Goal: Transaction & Acquisition: Purchase product/service

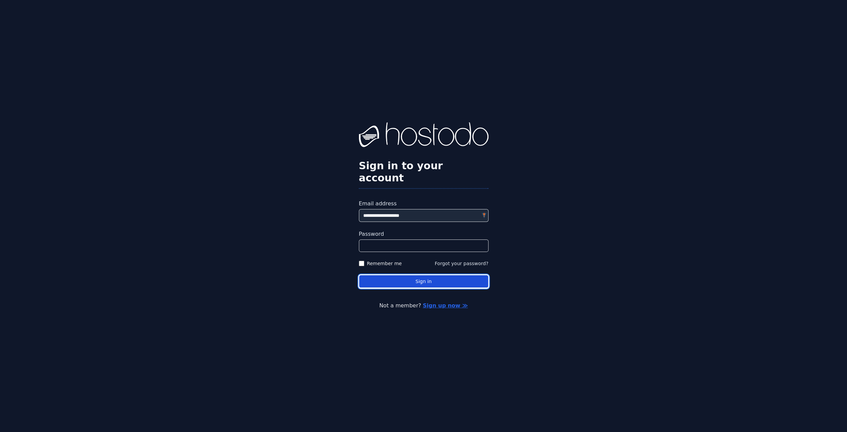
click at [418, 277] on button "Sign in" at bounding box center [424, 281] width 130 height 13
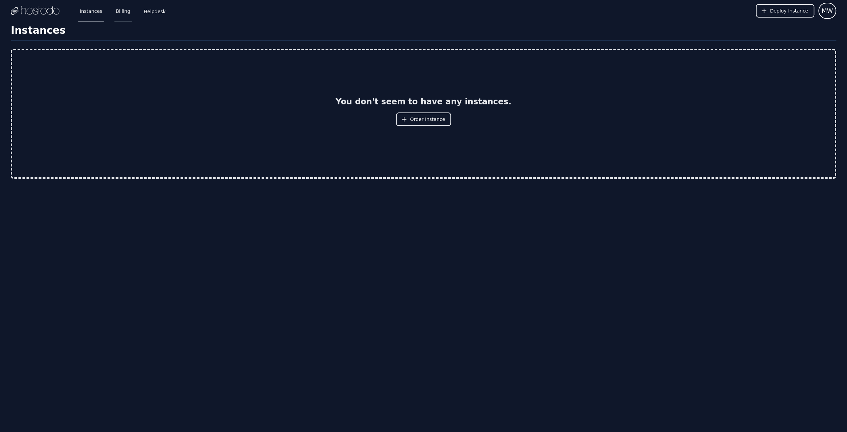
click at [118, 12] on link "Billing" at bounding box center [122, 11] width 17 height 22
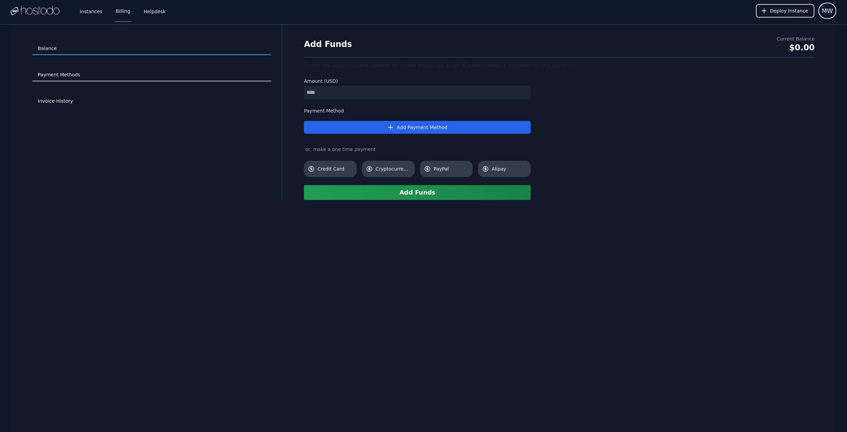
click at [69, 75] on link "Payment Methods" at bounding box center [151, 75] width 239 height 13
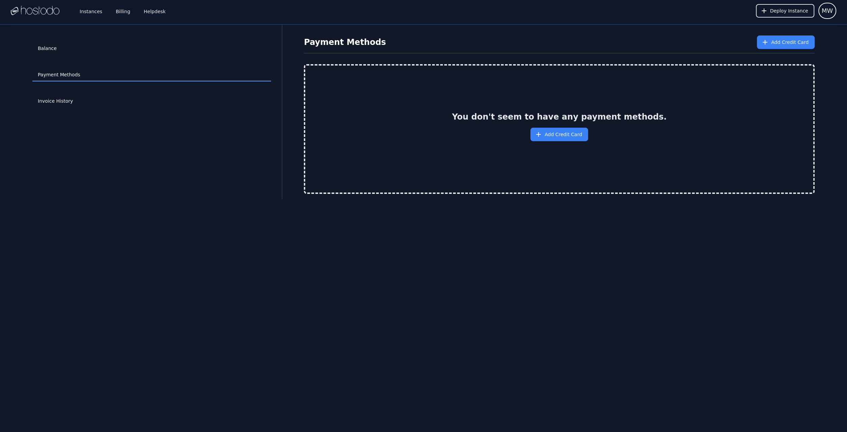
click at [63, 102] on link "Invoice History" at bounding box center [151, 101] width 239 height 13
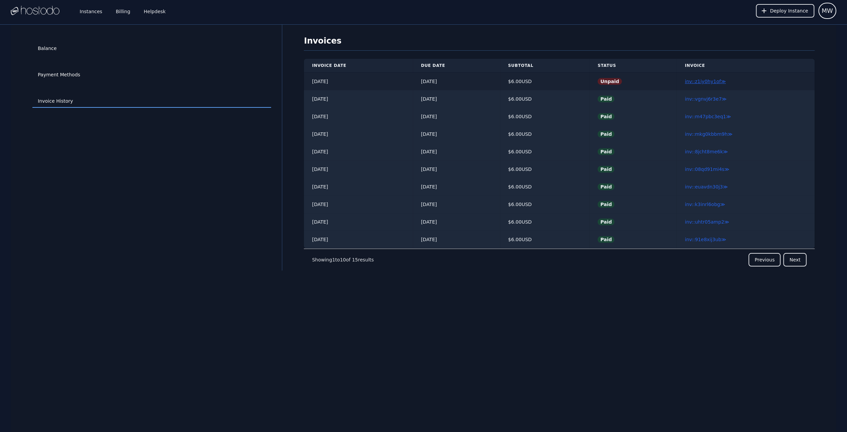
click at [699, 81] on link "inv::z1iy0hy1of ≫" at bounding box center [704, 81] width 41 height 5
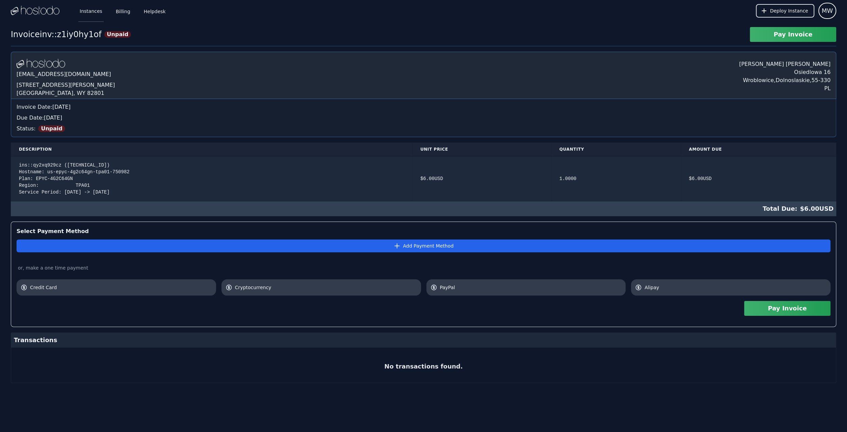
click at [96, 15] on link "Instances" at bounding box center [90, 11] width 25 height 22
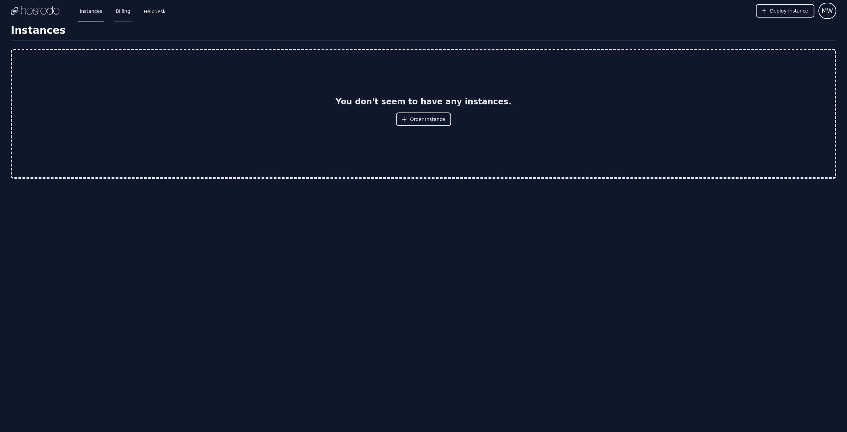
click at [119, 13] on link "Billing" at bounding box center [122, 11] width 17 height 22
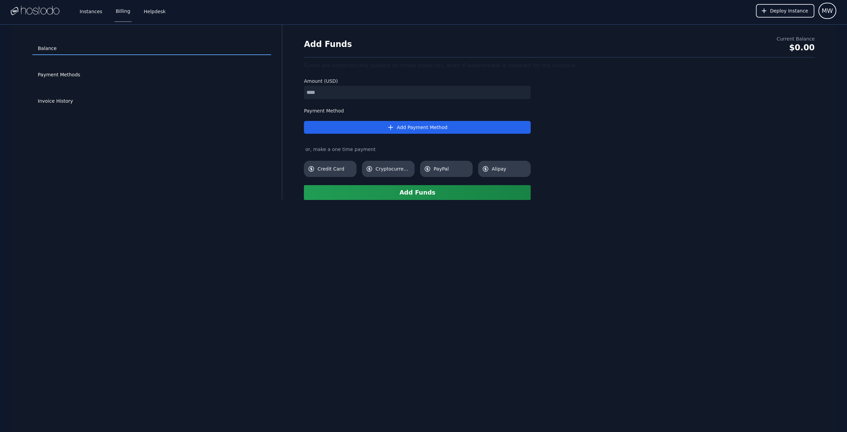
click at [403, 88] on input "number" at bounding box center [417, 93] width 227 height 14
click at [89, 76] on link "Payment Methods" at bounding box center [151, 75] width 239 height 13
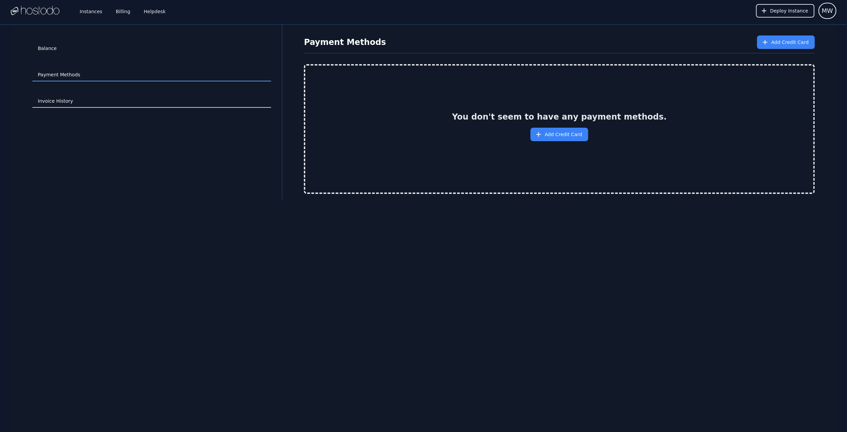
click at [64, 101] on link "Invoice History" at bounding box center [151, 101] width 239 height 13
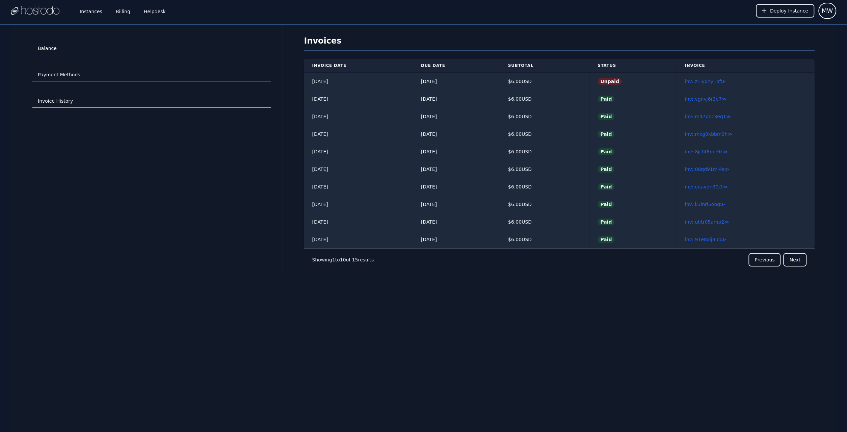
click at [65, 73] on link "Payment Methods" at bounding box center [151, 75] width 239 height 13
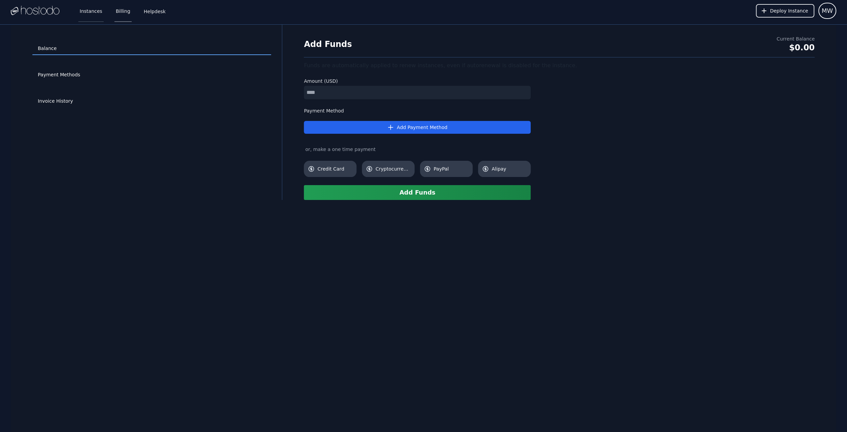
click at [97, 10] on link "Instances" at bounding box center [90, 11] width 25 height 22
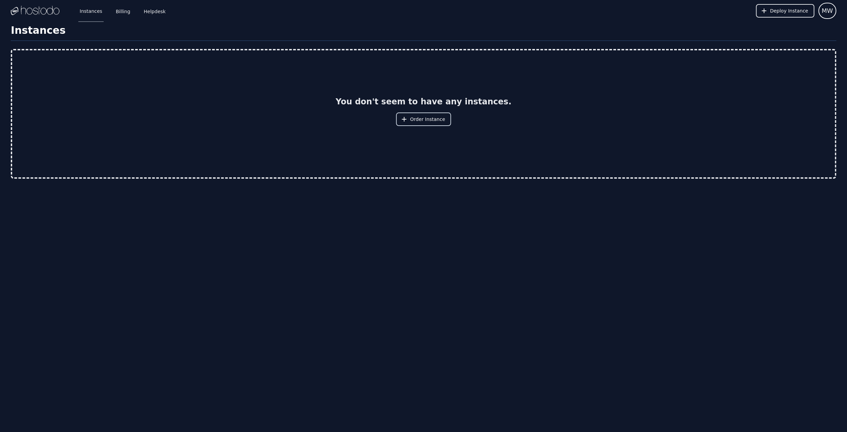
click at [438, 118] on span "Order Instance" at bounding box center [427, 119] width 35 height 7
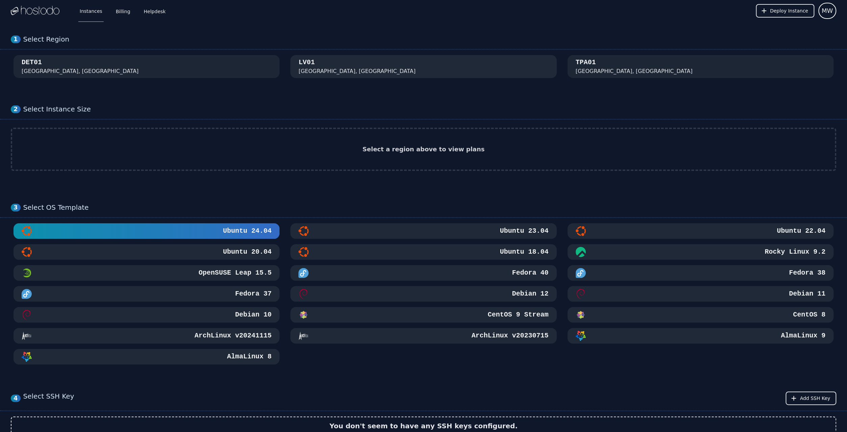
click at [332, 66] on div "LV01 Las Vegas, NV" at bounding box center [423, 67] width 250 height 18
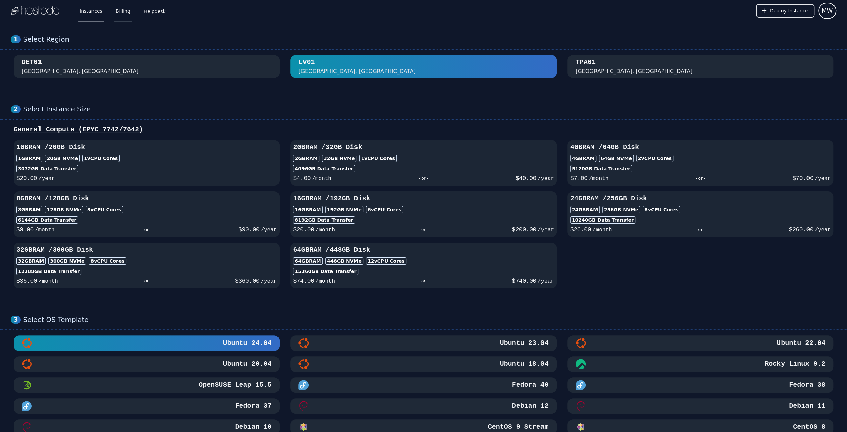
click at [114, 12] on link "Billing" at bounding box center [122, 11] width 17 height 22
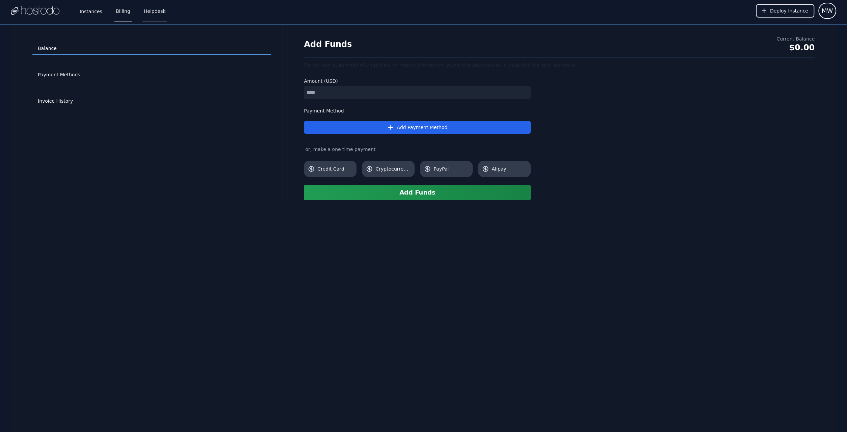
click at [156, 12] on link "Helpdesk" at bounding box center [154, 11] width 25 height 22
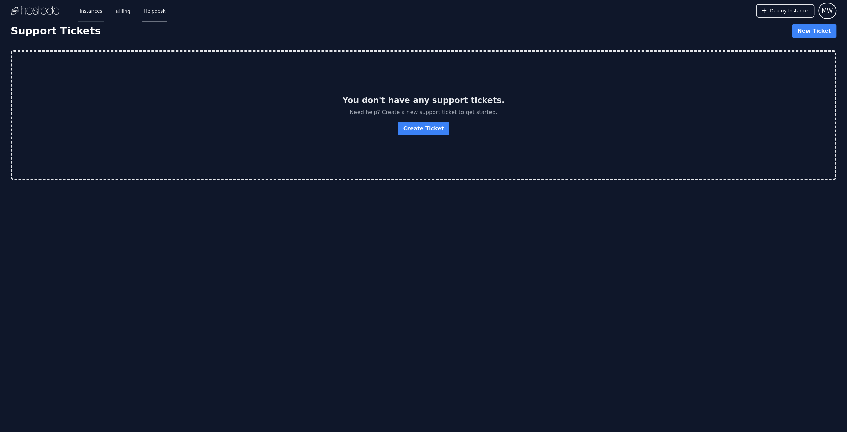
click at [96, 14] on link "Instances" at bounding box center [90, 11] width 25 height 22
click at [128, 10] on div "Instances Billing Helpdesk" at bounding box center [118, 11] width 100 height 22
click at [122, 14] on link "Billing" at bounding box center [122, 11] width 17 height 22
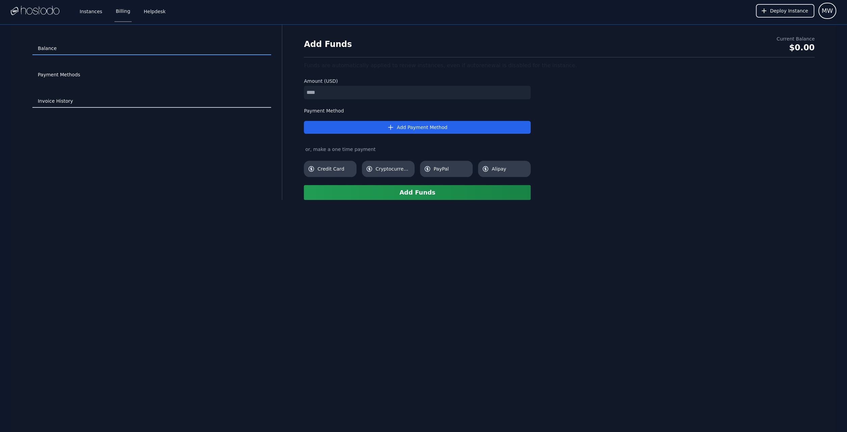
click at [67, 102] on link "Invoice History" at bounding box center [151, 101] width 239 height 13
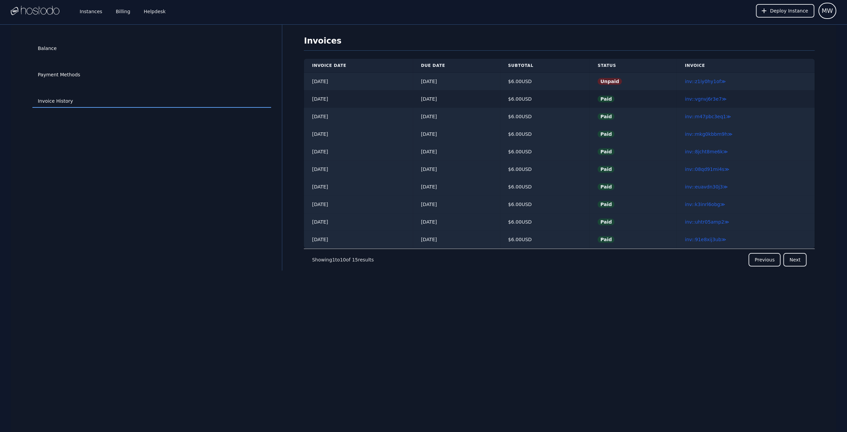
click at [581, 99] on div "$ 6.00 USD" at bounding box center [544, 99] width 73 height 7
click at [710, 100] on link "inv::vgnvj6r3e7 ≫" at bounding box center [705, 98] width 42 height 5
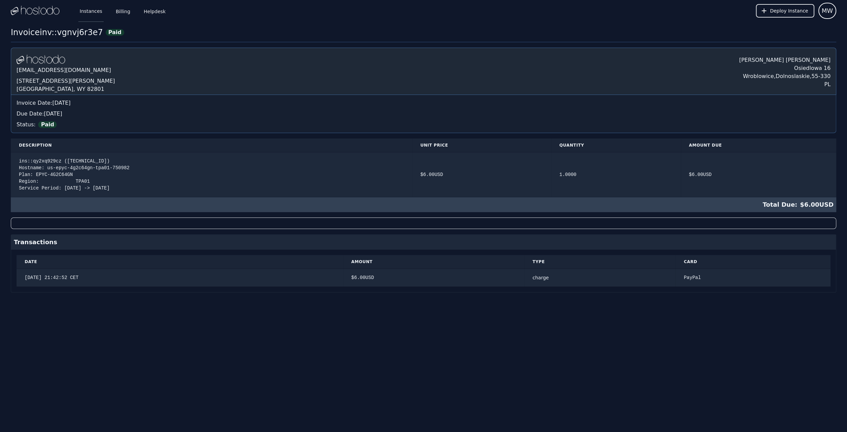
click at [87, 14] on link "Instances" at bounding box center [90, 11] width 25 height 22
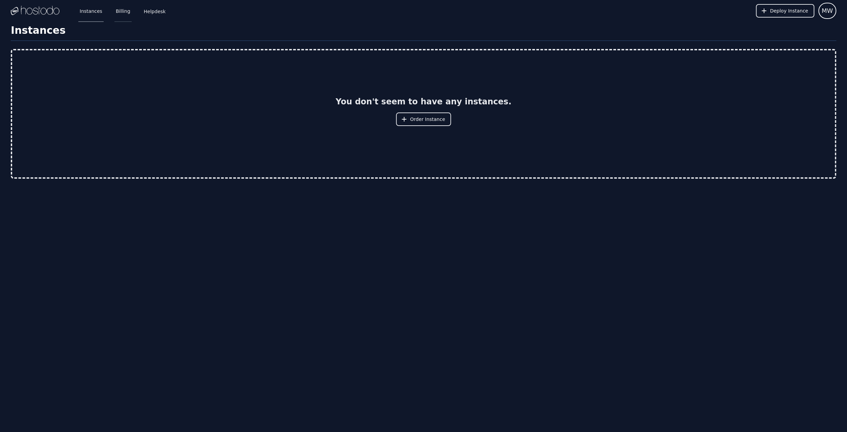
click at [118, 10] on link "Billing" at bounding box center [122, 11] width 17 height 22
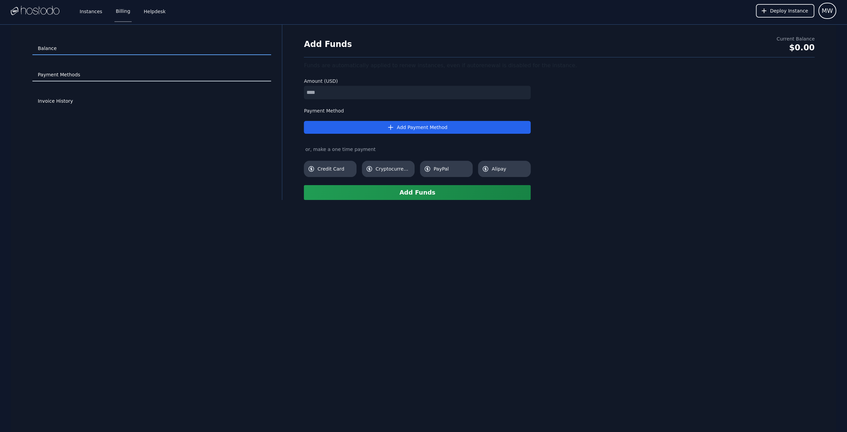
click at [51, 77] on link "Payment Methods" at bounding box center [151, 75] width 239 height 13
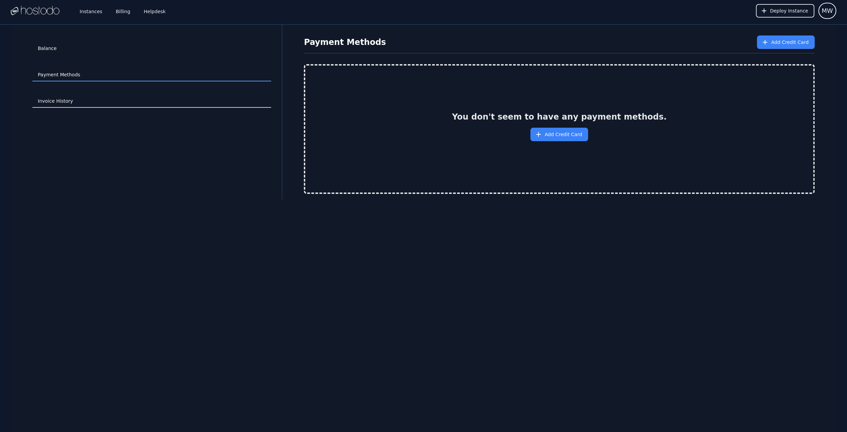
click at [70, 103] on link "Invoice History" at bounding box center [151, 101] width 239 height 13
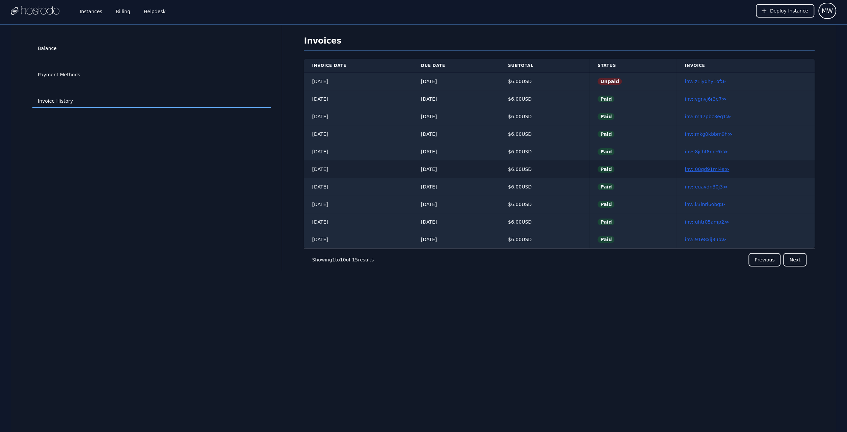
click at [720, 169] on link "inv::08qd91mi4s ≫" at bounding box center [706, 168] width 45 height 5
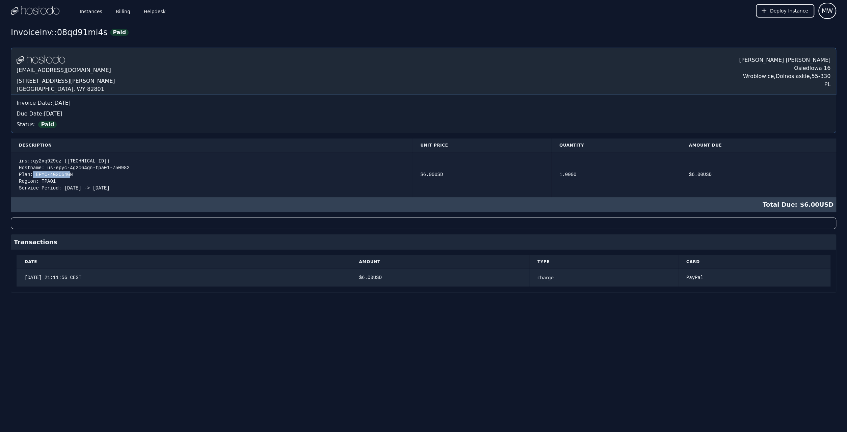
drag, startPoint x: 74, startPoint y: 175, endPoint x: 33, endPoint y: 174, distance: 40.2
click at [33, 174] on div "ins::qy2xq929cz (158.51.125.17) Hostname: us-epyc-4g2c64gn-tpa01-750982 Plan: E…" at bounding box center [211, 175] width 385 height 34
copy div "EPYC-4G2C64GN"
click at [92, 10] on link "Instances" at bounding box center [90, 11] width 25 height 22
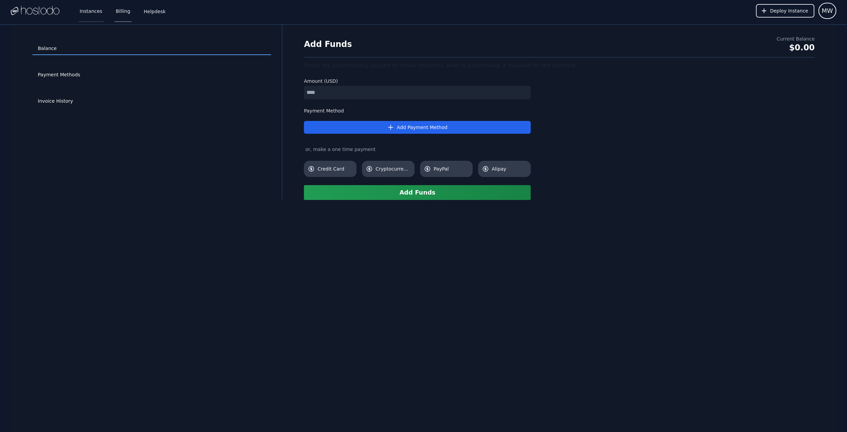
click at [95, 15] on link "Instances" at bounding box center [90, 11] width 25 height 22
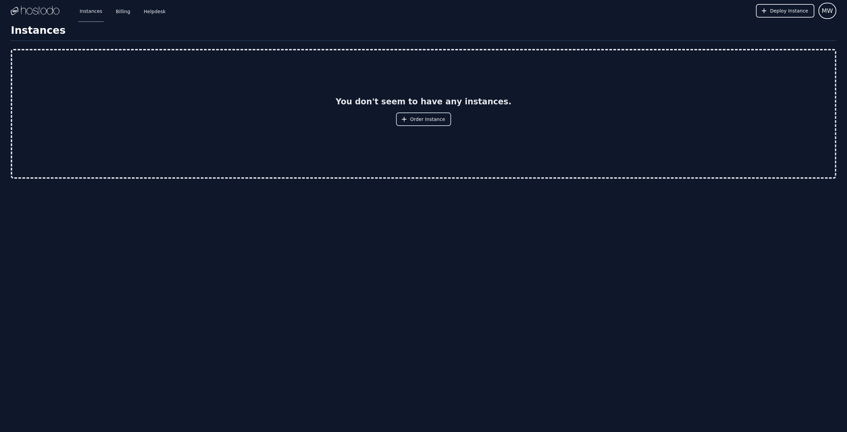
click at [426, 120] on span "Order Instance" at bounding box center [427, 119] width 35 height 7
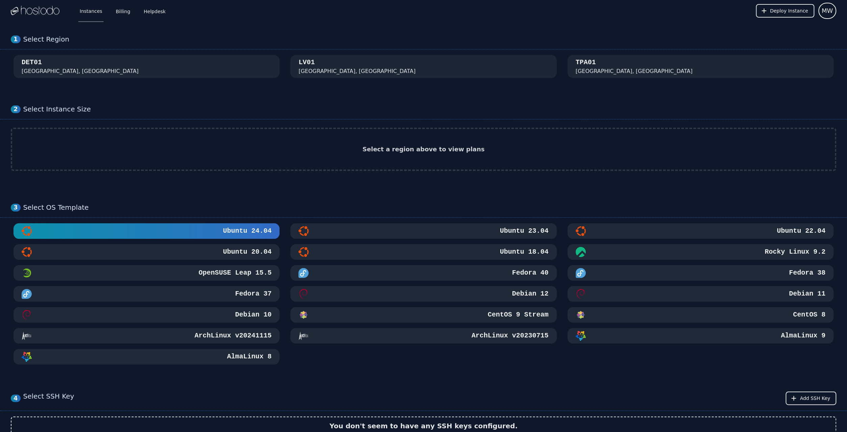
click at [7, 86] on div "1 Select Region DET01 Detroit, MI LV01 Las Vegas, NV TPA01 Tampa, FL" at bounding box center [423, 57] width 847 height 70
click at [604, 67] on div "TPA01 Tampa, FL" at bounding box center [700, 67] width 250 height 18
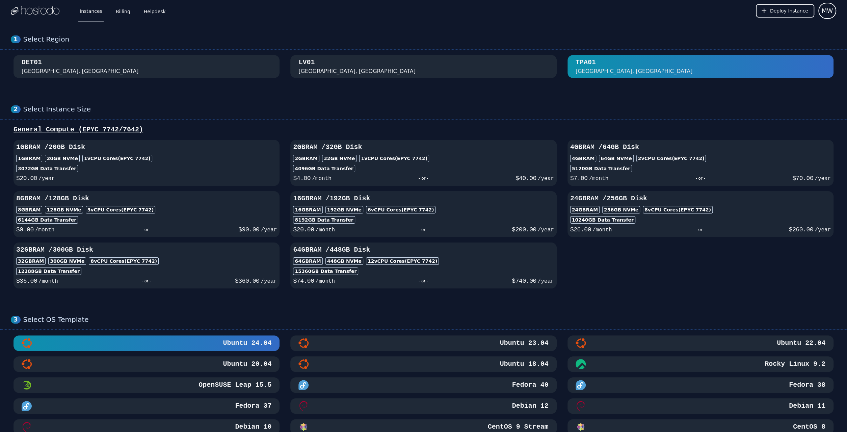
click at [336, 66] on div "LV01 Las Vegas, NV" at bounding box center [423, 67] width 250 height 18
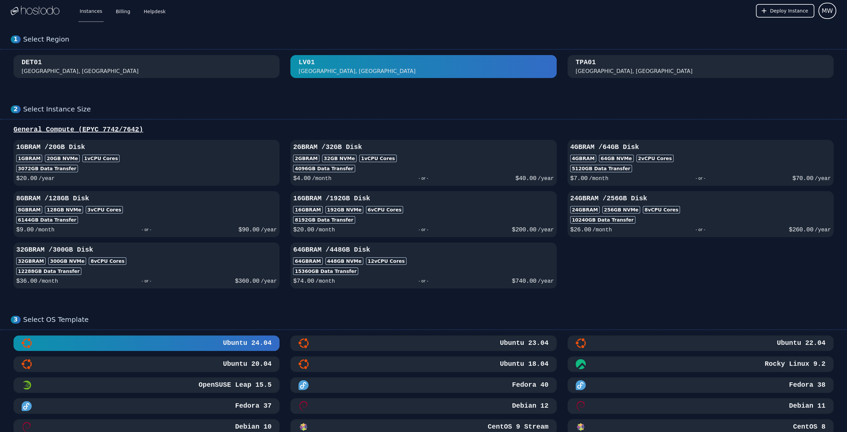
click at [611, 66] on div "TPA01 Tampa, FL" at bounding box center [700, 67] width 250 height 18
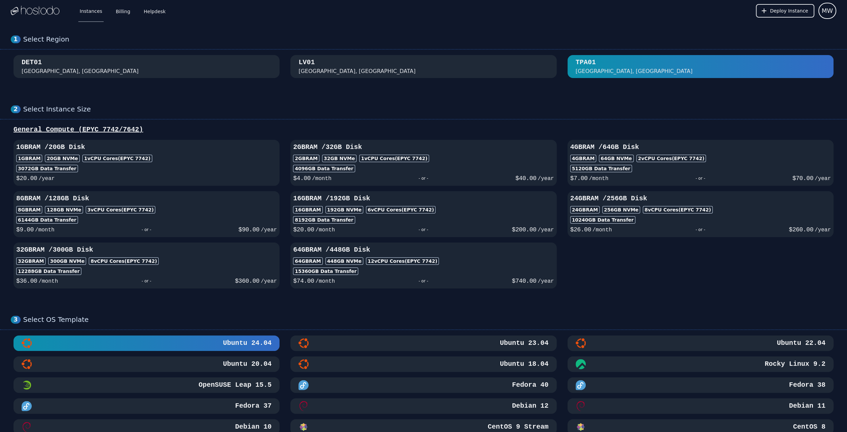
click at [389, 61] on div "LV01 Las Vegas, NV" at bounding box center [423, 67] width 250 height 18
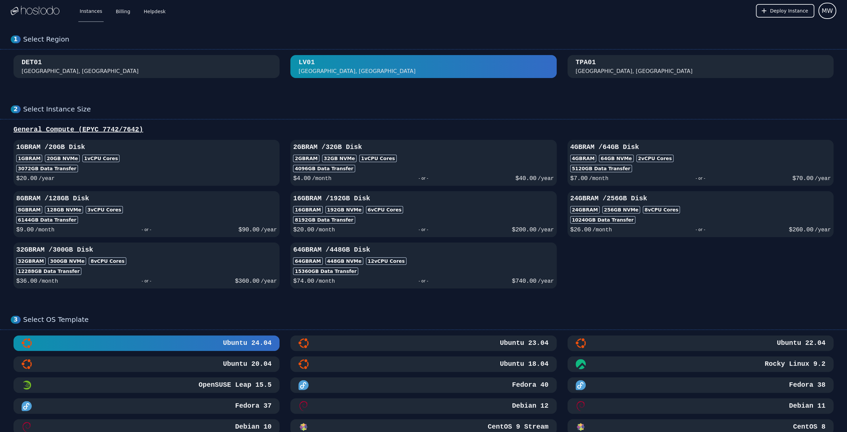
click at [153, 71] on div "DET01 Detroit, MI" at bounding box center [147, 67] width 250 height 18
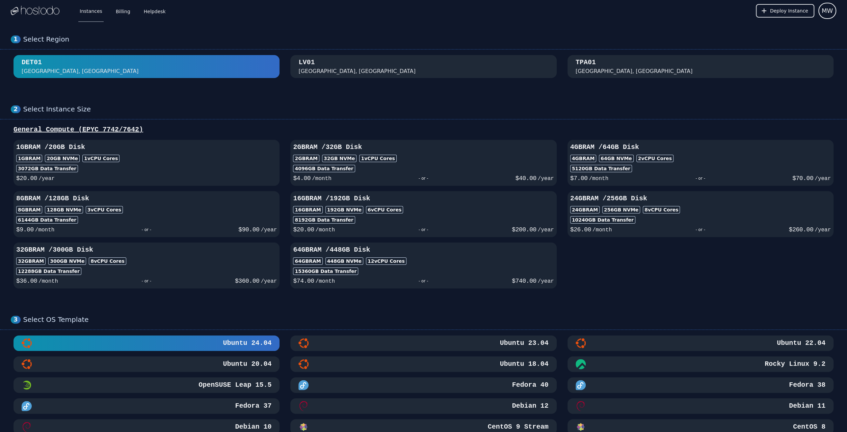
click at [318, 66] on div "LV01 Las Vegas, NV" at bounding box center [423, 67] width 250 height 18
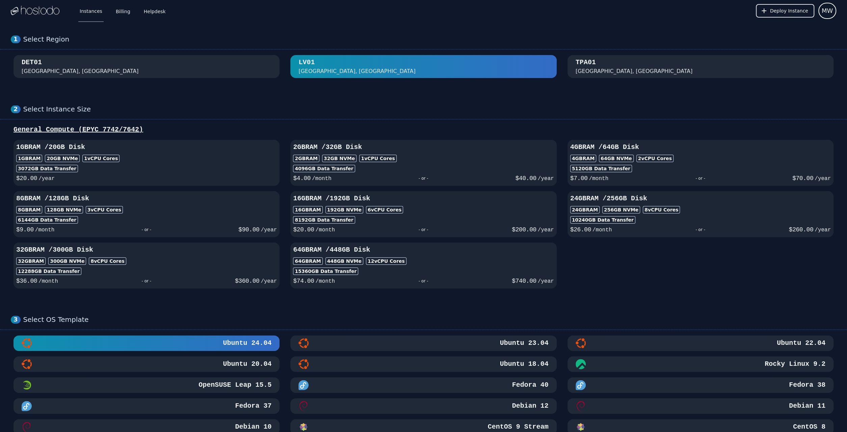
click at [628, 66] on div "TPA01 Tampa, FL" at bounding box center [700, 67] width 250 height 18
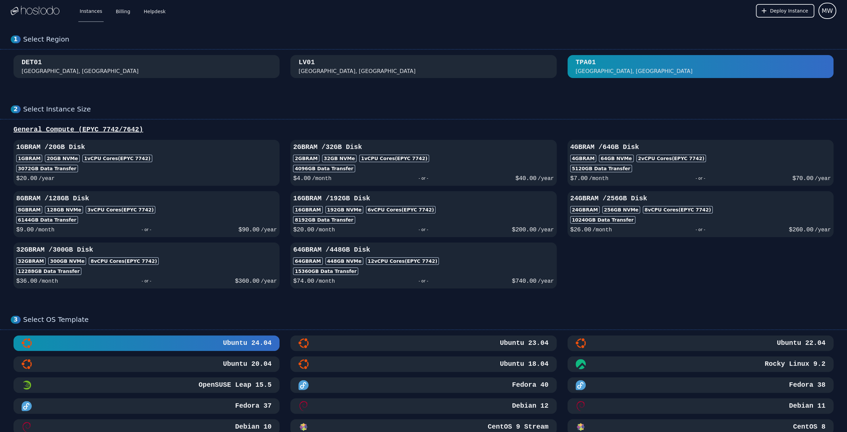
click at [149, 61] on div "DET01 Detroit, MI" at bounding box center [147, 67] width 250 height 18
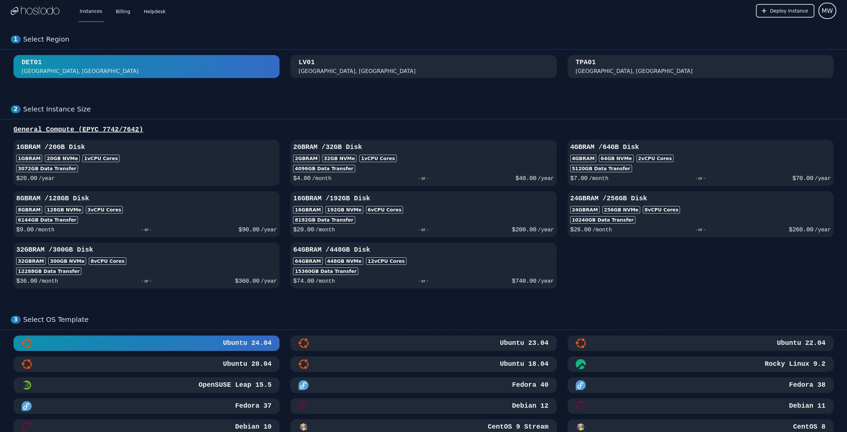
click at [349, 68] on div "LV01 Las Vegas, NV" at bounding box center [423, 67] width 250 height 18
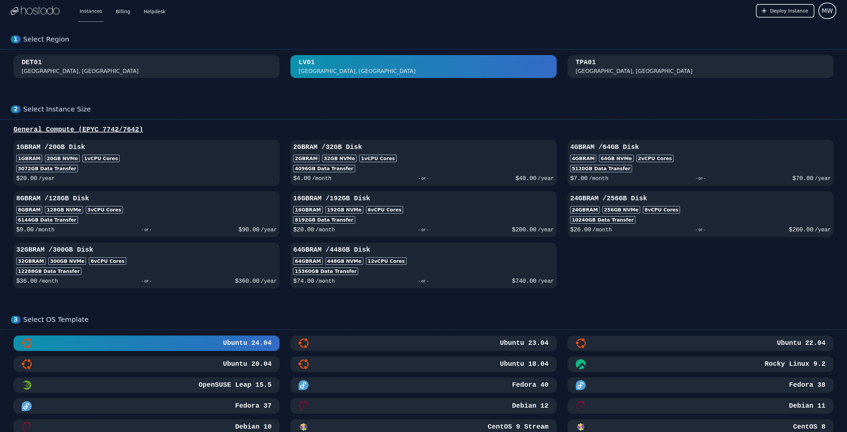
click at [615, 66] on div "TPA01 Tampa, FL" at bounding box center [700, 67] width 250 height 18
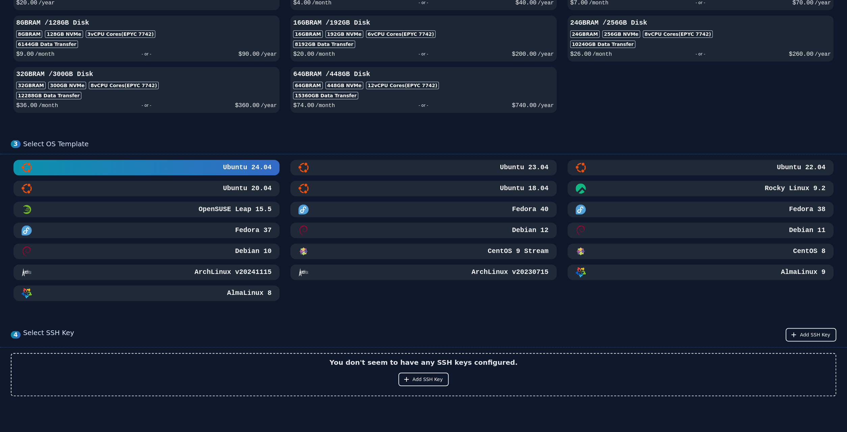
scroll to position [70, 0]
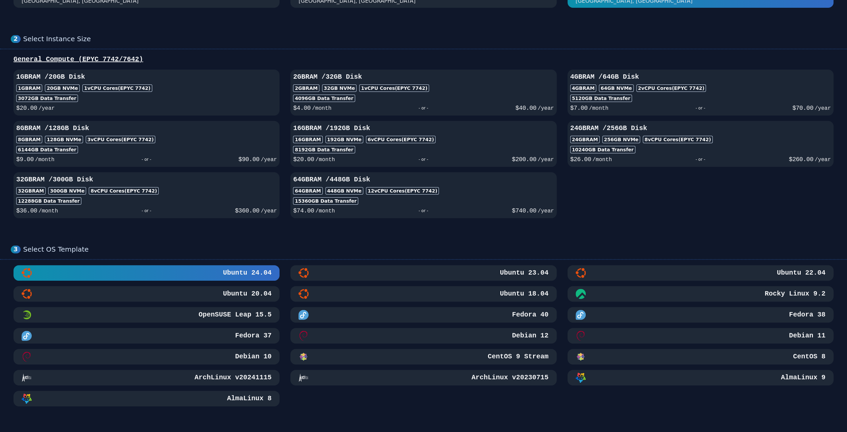
click at [618, 299] on div "Rocky Linux 9.2" at bounding box center [700, 294] width 250 height 10
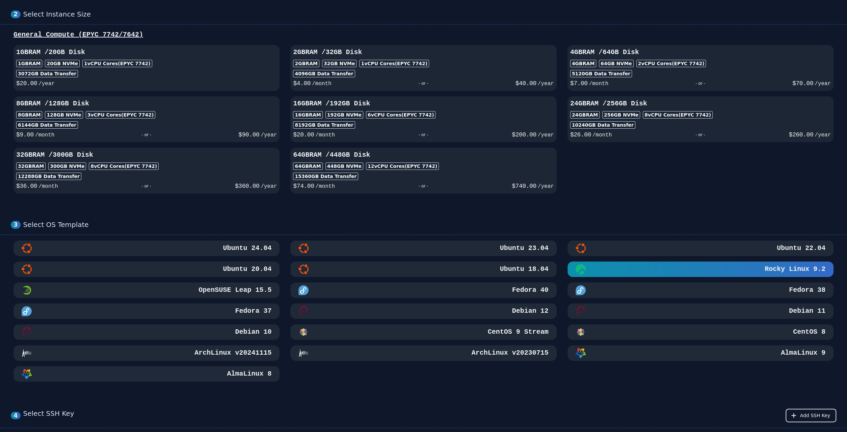
scroll to position [105, 0]
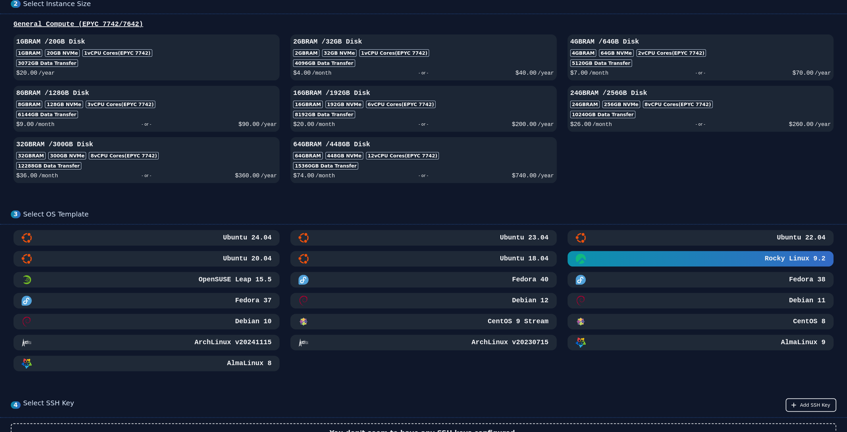
click at [187, 329] on button "Debian 10" at bounding box center [147, 322] width 266 height 16
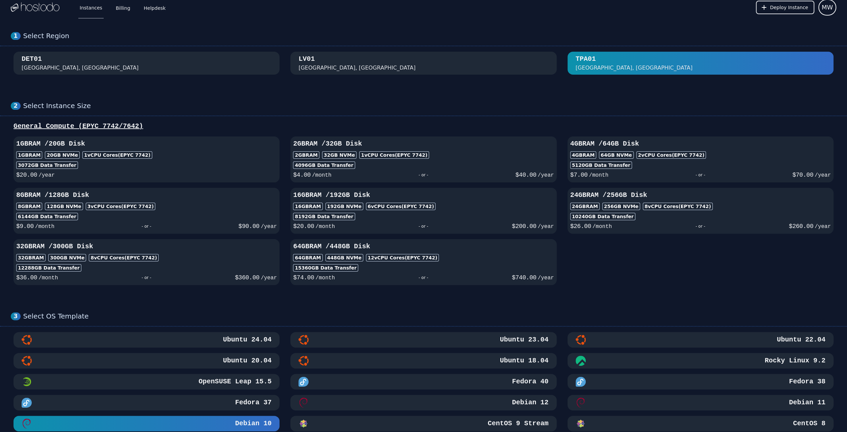
scroll to position [0, 0]
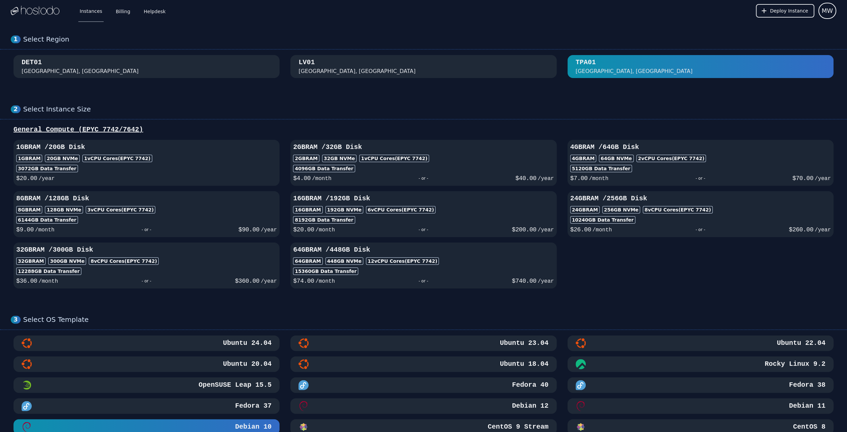
click at [370, 68] on div "LV01 Las Vegas, NV" at bounding box center [423, 67] width 250 height 18
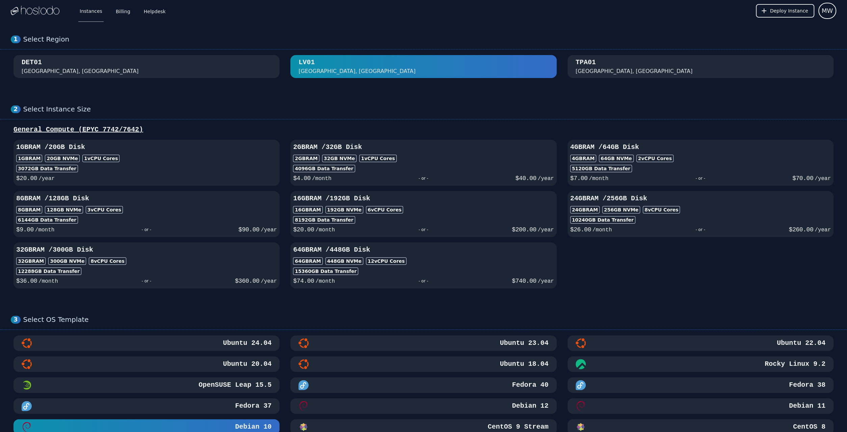
click at [649, 67] on div "TPA01 Tampa, FL" at bounding box center [700, 67] width 250 height 18
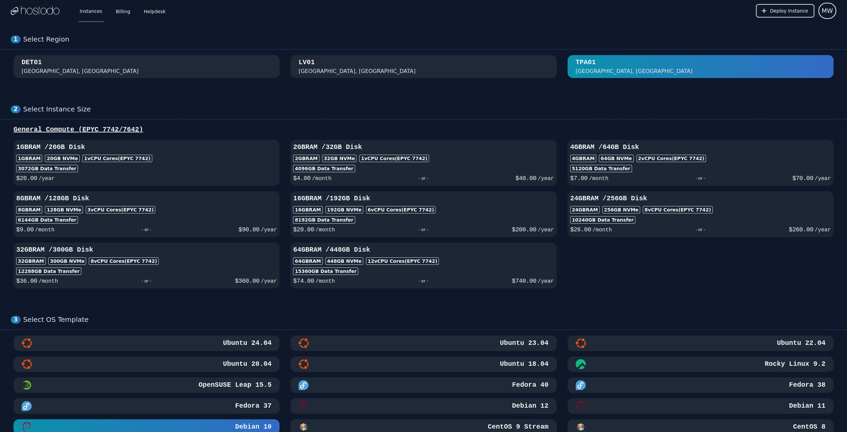
click at [407, 67] on div "LV01 Las Vegas, NV" at bounding box center [423, 67] width 250 height 18
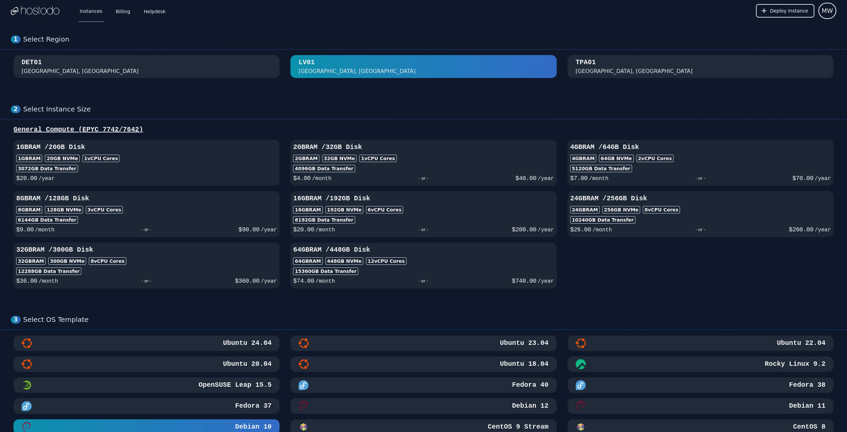
click at [104, 61] on div "DET01 Detroit, MI" at bounding box center [147, 67] width 250 height 18
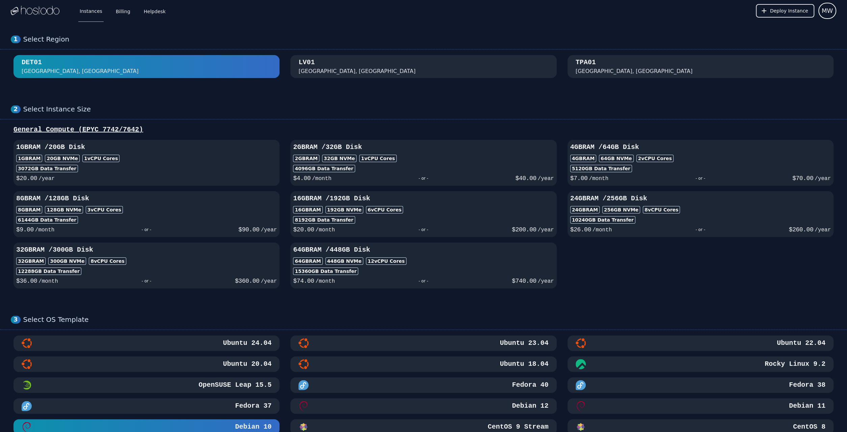
click at [578, 54] on div "1 Select Region DET01 Detroit, MI LV01 Las Vegas, NV TPA01 Tampa, FL" at bounding box center [423, 57] width 847 height 70
click at [600, 68] on div "TPA01 Tampa, FL" at bounding box center [700, 67] width 250 height 18
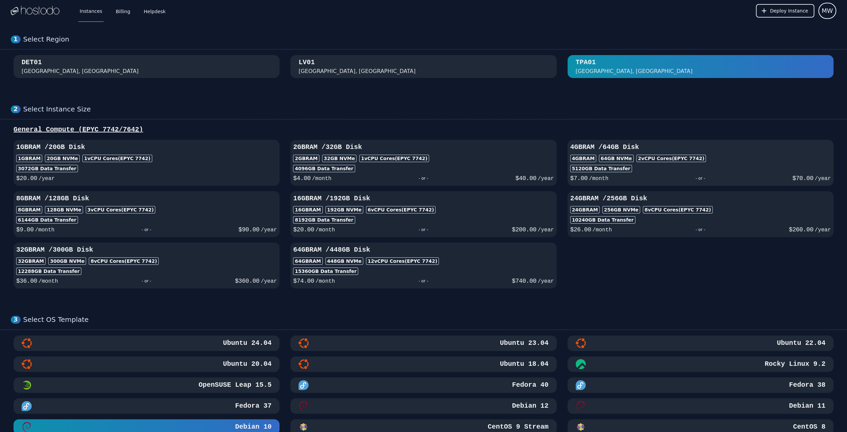
click at [631, 172] on div "$ 7.00 /month - or - $ 70.00 /year" at bounding box center [700, 177] width 261 height 11
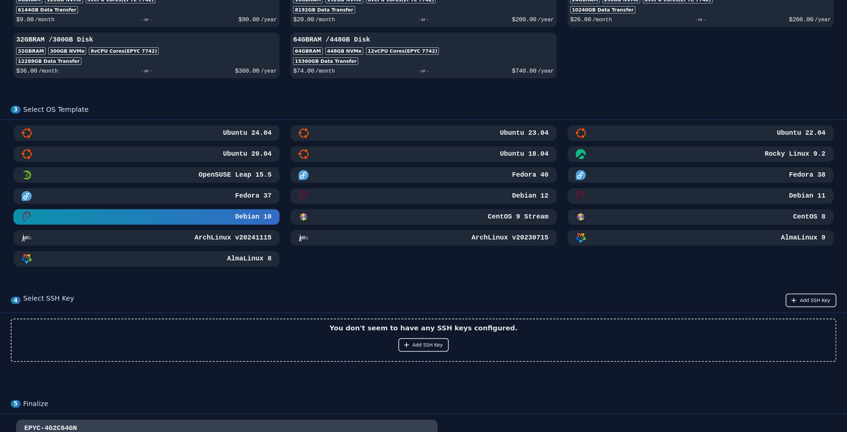
scroll to position [211, 0]
click at [809, 221] on h3 "CentOS 8" at bounding box center [808, 215] width 34 height 9
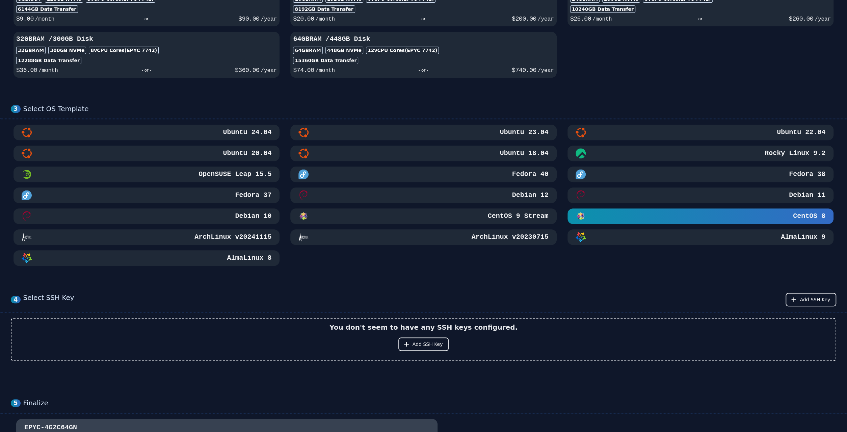
click at [465, 221] on div "CentOS 9 Stream" at bounding box center [423, 216] width 250 height 10
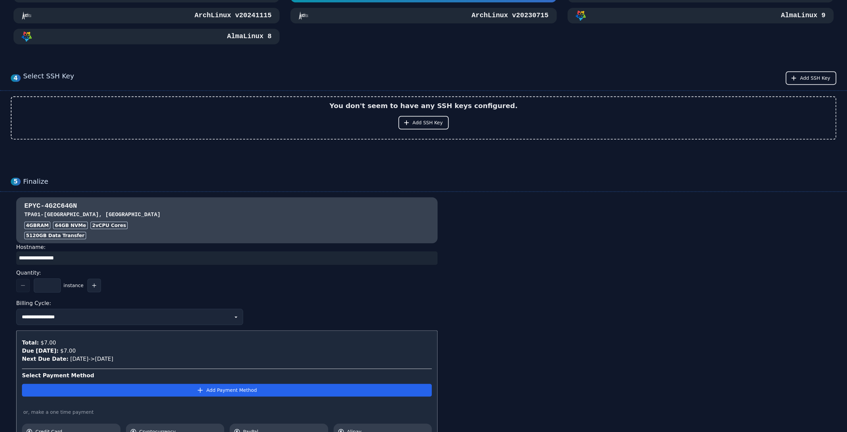
scroll to position [413, 0]
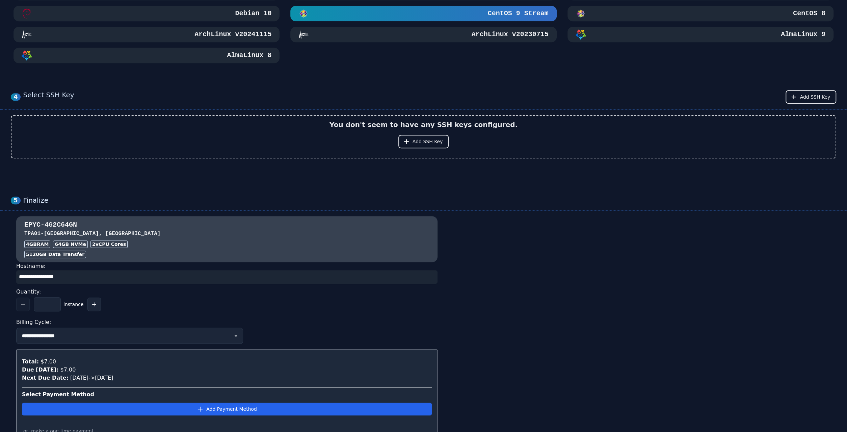
click at [79, 284] on input "input" at bounding box center [226, 277] width 421 height 14
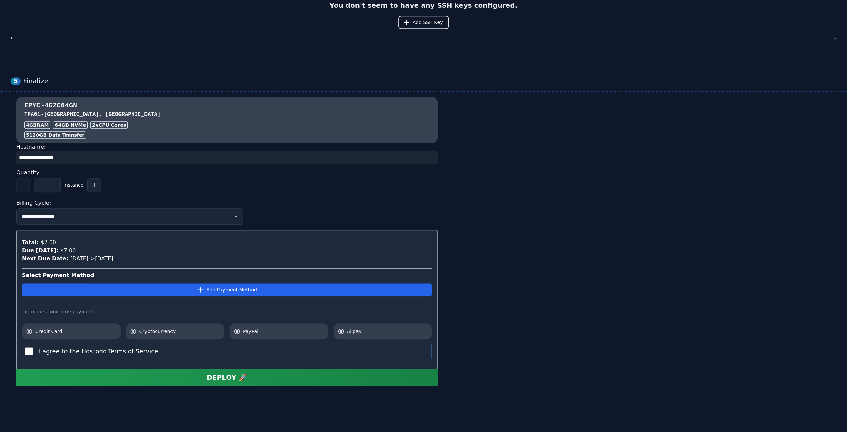
scroll to position [554, 0]
click at [242, 335] on link "PayPal" at bounding box center [279, 331] width 99 height 16
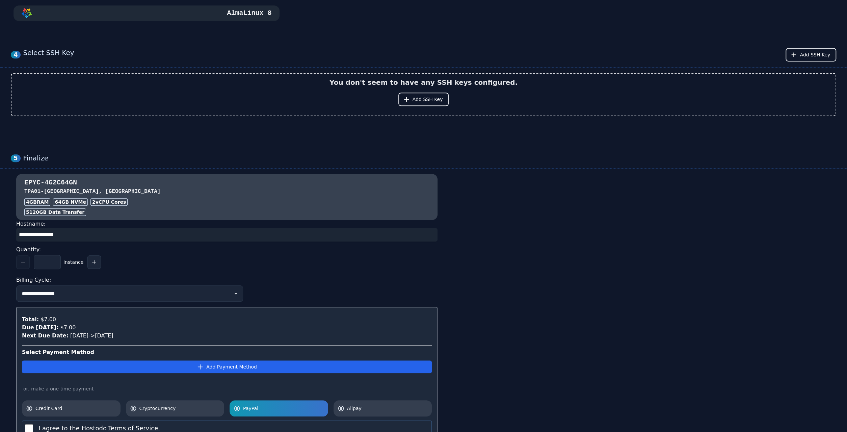
scroll to position [448, 0]
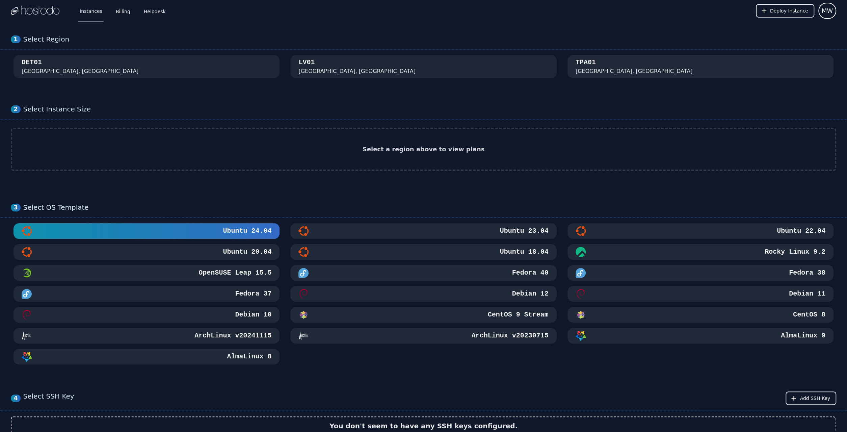
click at [582, 63] on div "TPA01" at bounding box center [585, 62] width 20 height 9
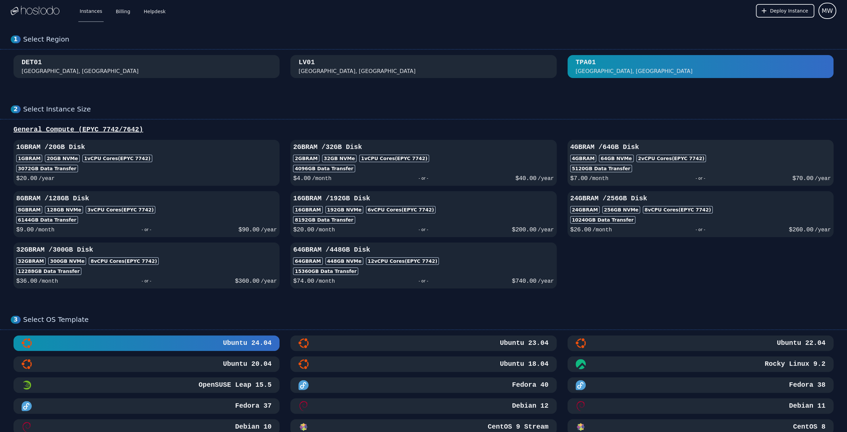
click at [592, 161] on div "4GB RAM" at bounding box center [583, 158] width 26 height 7
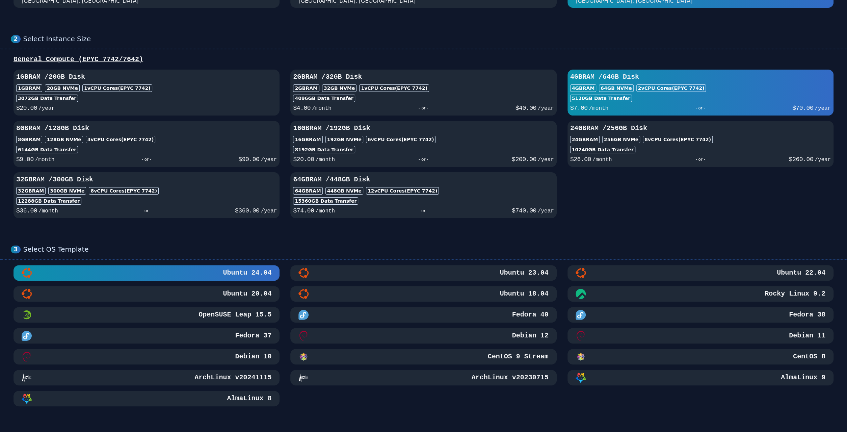
scroll to position [176, 0]
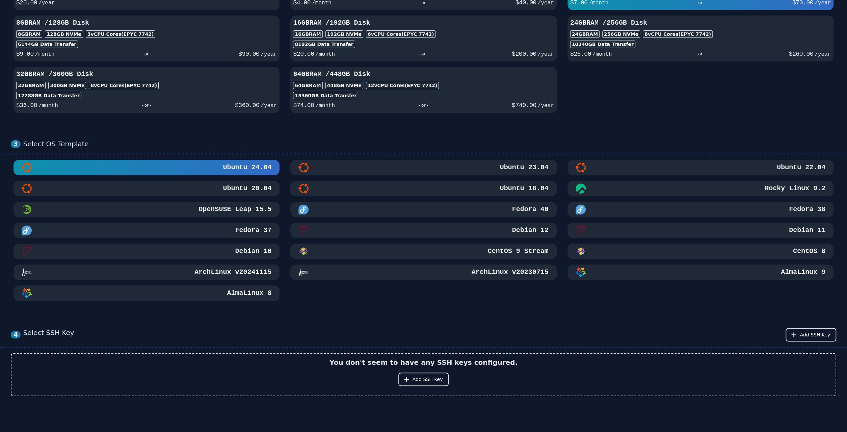
click at [534, 256] on h3 "CentOS 9 Stream" at bounding box center [517, 250] width 62 height 9
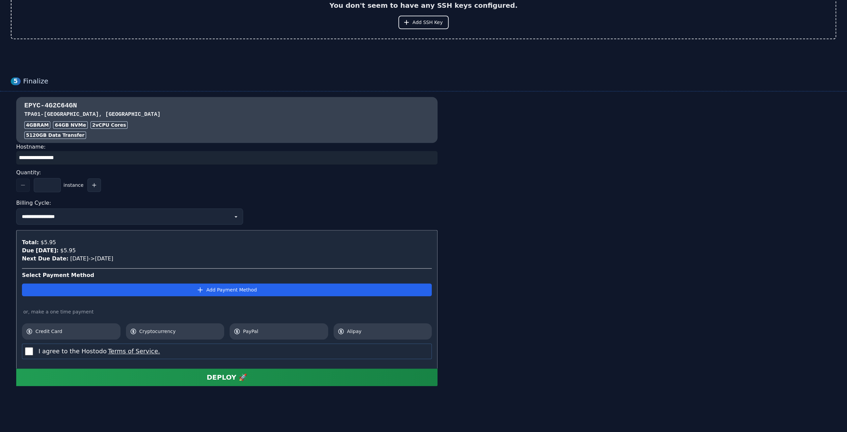
scroll to position [554, 0]
click at [256, 333] on span "PayPal" at bounding box center [283, 331] width 81 height 7
click at [228, 377] on div "DEPLOY 🚀" at bounding box center [227, 376] width 41 height 9
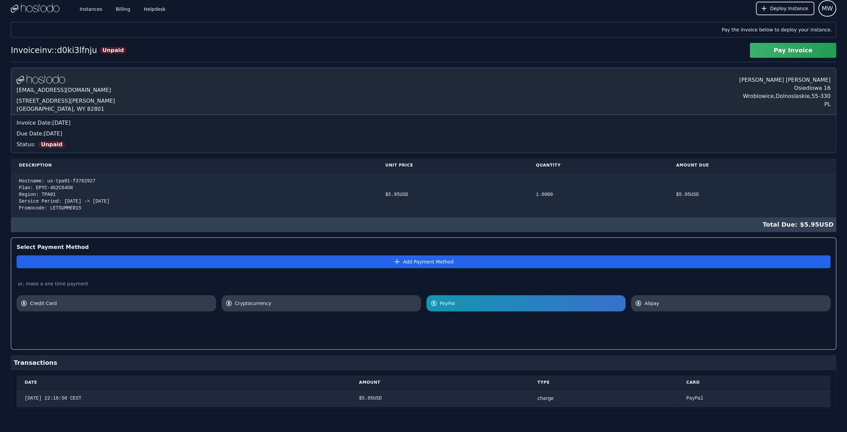
scroll to position [3, 0]
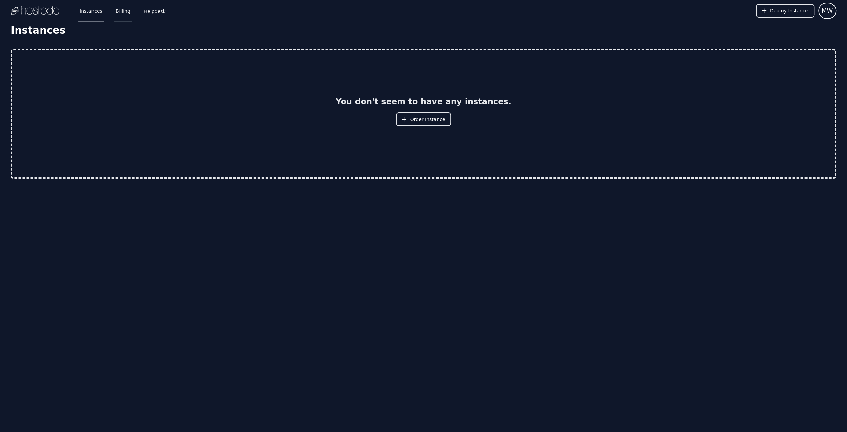
click at [120, 14] on link "Billing" at bounding box center [122, 11] width 17 height 22
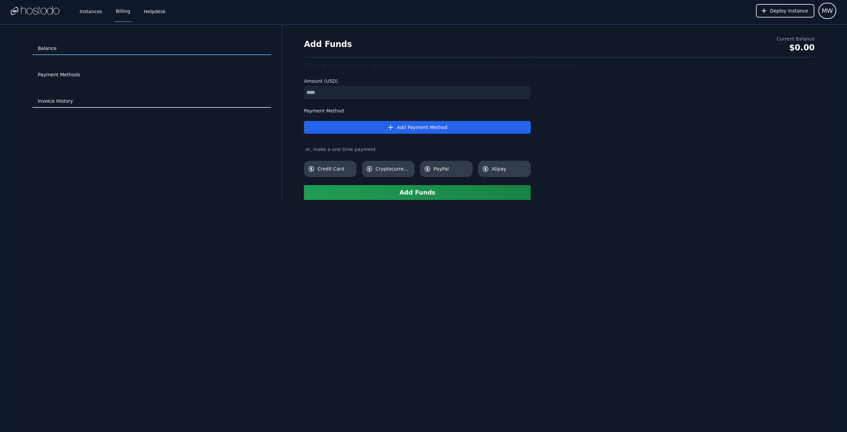
click at [75, 102] on link "Invoice History" at bounding box center [151, 101] width 239 height 13
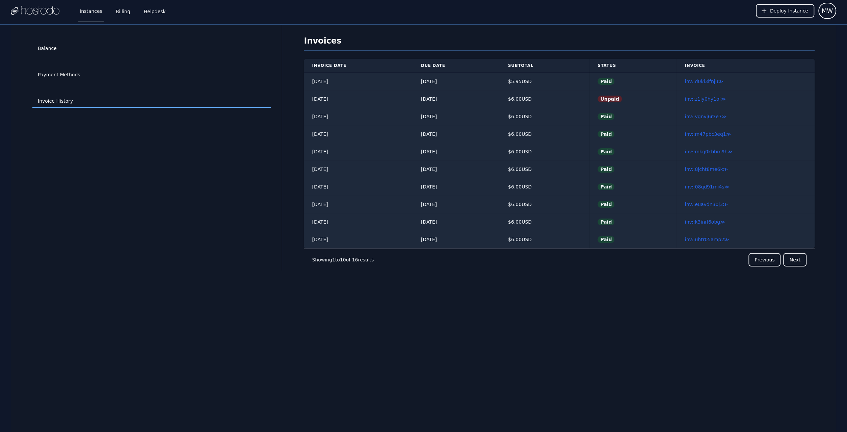
click at [91, 11] on link "Instances" at bounding box center [90, 11] width 25 height 22
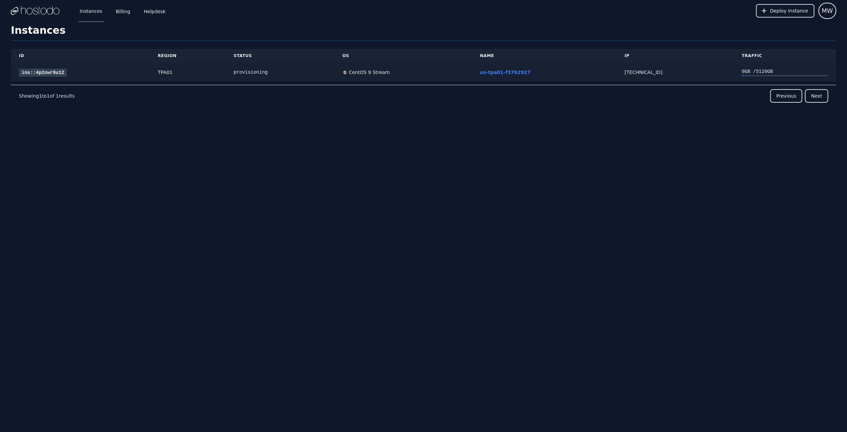
click at [255, 73] on div "provisioning" at bounding box center [280, 72] width 92 height 7
copy div "provisioning"
click at [516, 72] on link "us-tpa01-f3762927" at bounding box center [505, 72] width 51 height 5
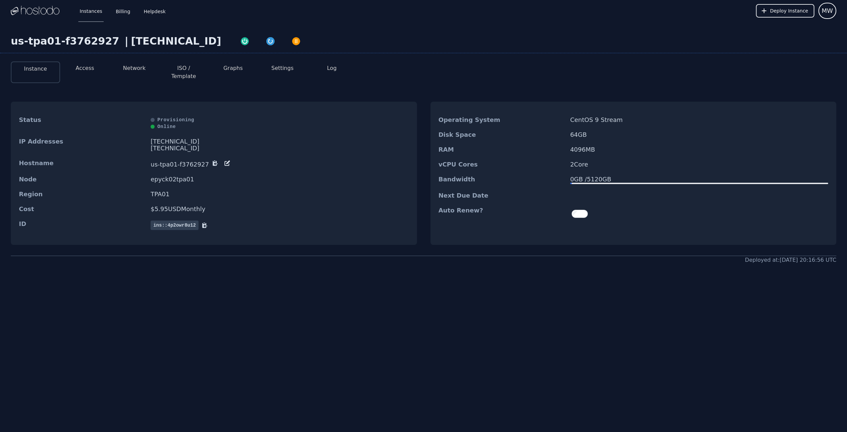
click at [190, 138] on div "[TECHNICAL_ID]" at bounding box center [280, 141] width 258 height 7
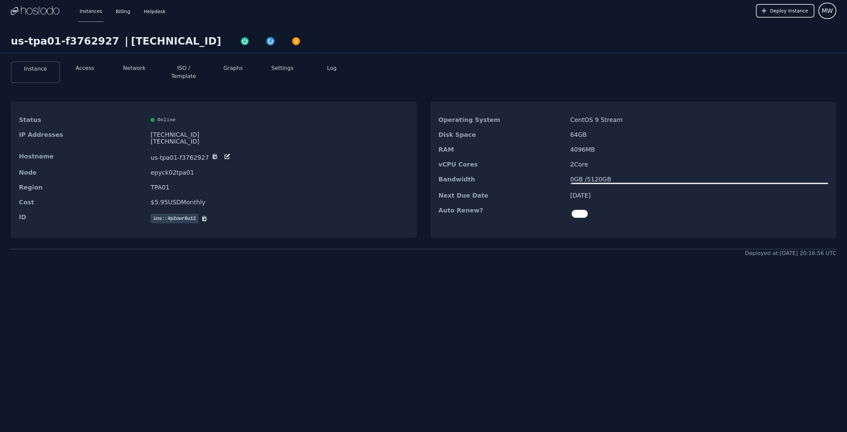
click at [245, 239] on div "Status Online IP Addresses 158.51.125.235 2606:65c0:20:346:720e:ba84:f339:57d4/…" at bounding box center [423, 170] width 825 height 158
click at [95, 69] on li "Access" at bounding box center [84, 72] width 49 height 22
click at [85, 69] on button "Access" at bounding box center [85, 68] width 19 height 8
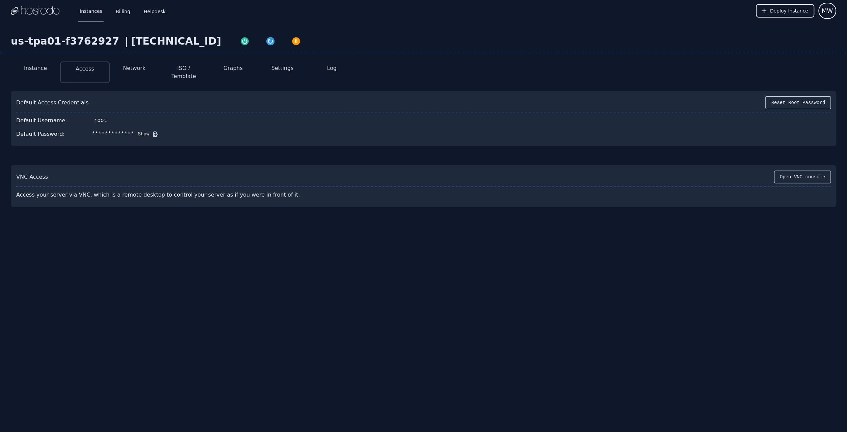
click at [134, 131] on button "Show" at bounding box center [142, 134] width 16 height 7
click at [162, 131] on icon at bounding box center [165, 134] width 7 height 7
click at [163, 132] on icon at bounding box center [165, 134] width 5 height 5
click at [321, 271] on div "Instances Billing Helpdesk Deploy Instance MW Instances SSH Keys Billing Helpde…" at bounding box center [423, 216] width 847 height 432
click at [131, 70] on button "Network" at bounding box center [134, 68] width 23 height 8
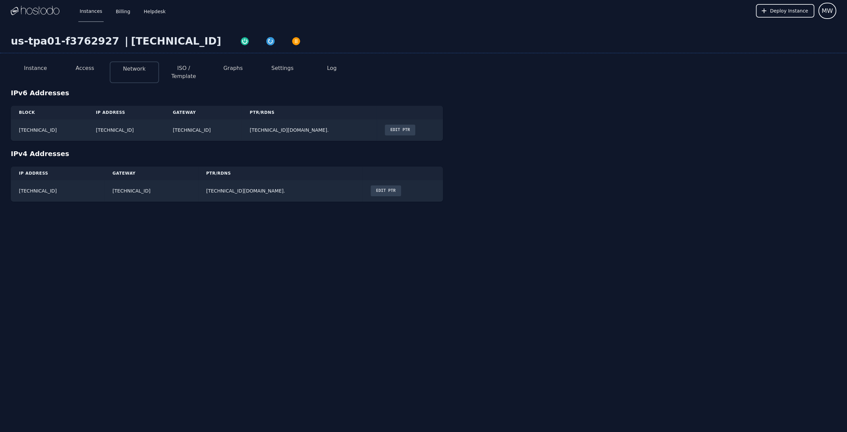
click at [104, 69] on li "Access" at bounding box center [84, 72] width 49 height 22
click at [93, 67] on li "Access" at bounding box center [84, 72] width 49 height 22
click at [34, 70] on button "Instance" at bounding box center [35, 68] width 23 height 8
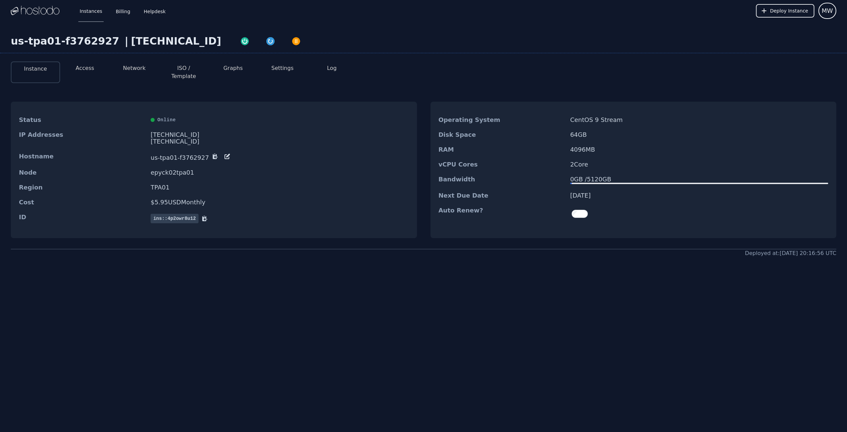
click at [616, 116] on dd "CentOS 9 Stream" at bounding box center [699, 119] width 258 height 7
click at [243, 286] on div "us-tpa01-f3762927 | 158.51.125.235 Instance Access Network ISO / Template Graph…" at bounding box center [423, 173] width 847 height 303
click at [92, 70] on button "Access" at bounding box center [85, 68] width 19 height 8
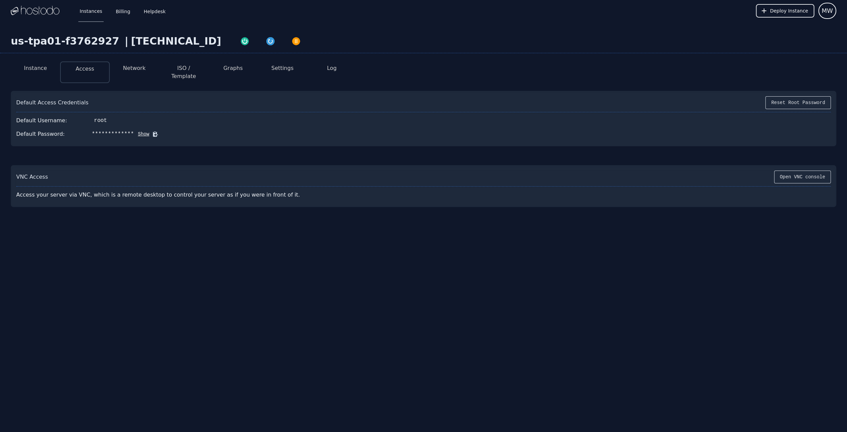
click at [47, 64] on li "Instance" at bounding box center [35, 72] width 49 height 22
click at [36, 71] on button "Instance" at bounding box center [35, 68] width 23 height 8
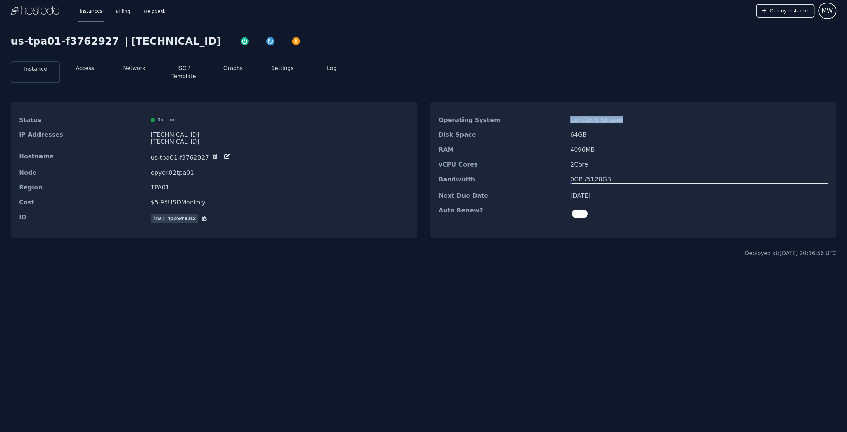
drag, startPoint x: 619, startPoint y: 112, endPoint x: 571, endPoint y: 112, distance: 48.6
click at [571, 116] on dd "CentOS 9 Stream" at bounding box center [699, 119] width 258 height 7
copy dd "CentOS 9 Stream"
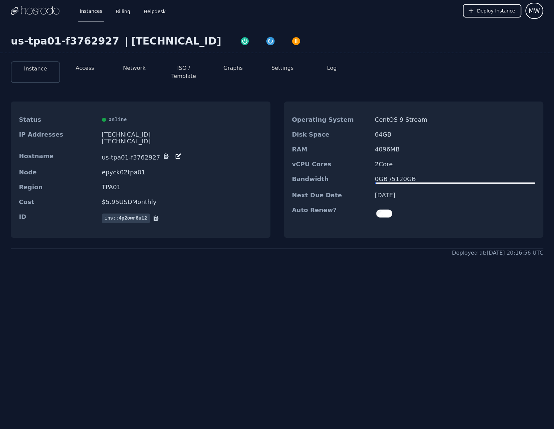
drag, startPoint x: 148, startPoint y: 128, endPoint x: 142, endPoint y: 126, distance: 6.4
click at [142, 131] on div "[TECHNICAL_ID]" at bounding box center [182, 134] width 160 height 7
click at [499, 62] on div "Instance Access Network ISO / Template Graphs Settings Log" at bounding box center [277, 71] width 532 height 21
drag, startPoint x: 599, startPoint y: 66, endPoint x: 625, endPoint y: 64, distance: 26.1
click at [554, 64] on html "Instances Billing Helpdesk Deploy Instance MW Instances SSH Keys Billing Helpde…" at bounding box center [277, 214] width 554 height 429
